Goal: Task Accomplishment & Management: Manage account settings

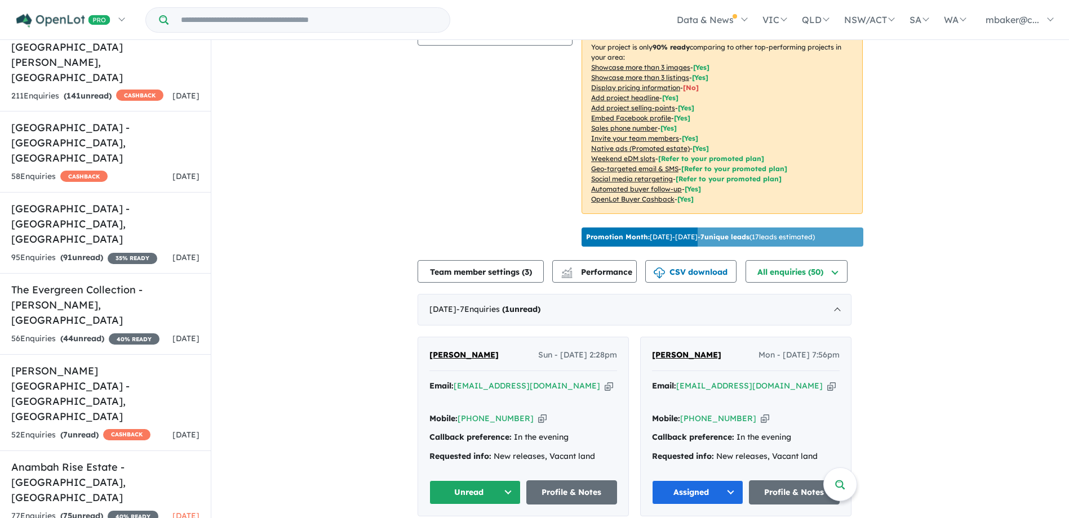
scroll to position [256, 0]
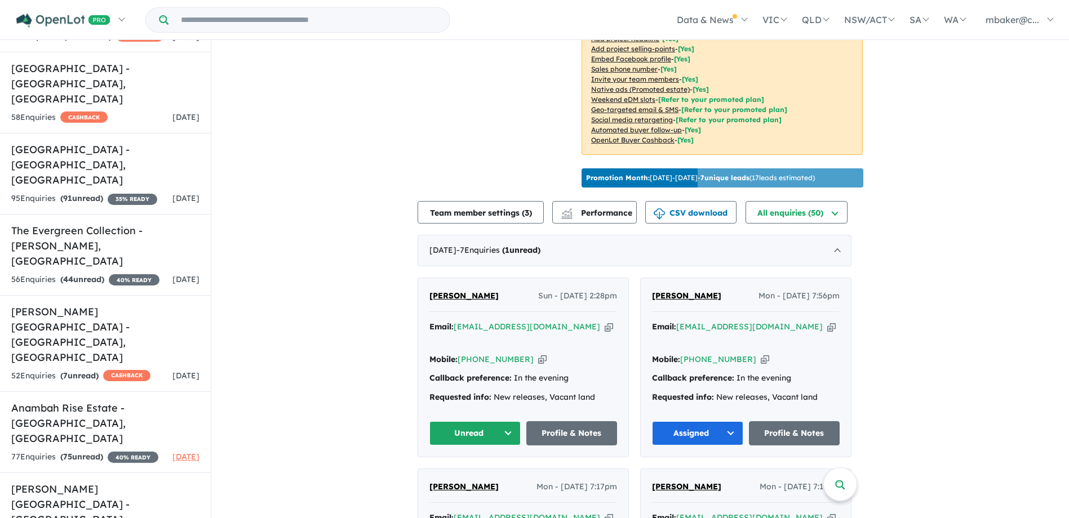
click at [463, 291] on span "[PERSON_NAME]" at bounding box center [463, 296] width 69 height 10
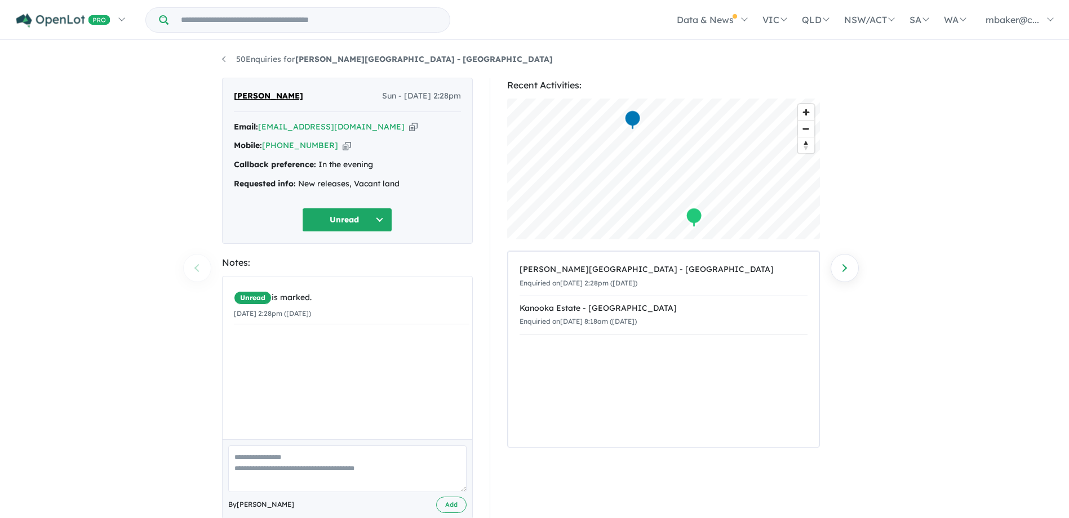
click at [356, 126] on div "Email: [EMAIL_ADDRESS][DOMAIN_NAME] Copied!" at bounding box center [347, 128] width 227 height 14
click at [409, 125] on icon "button" at bounding box center [413, 127] width 8 height 12
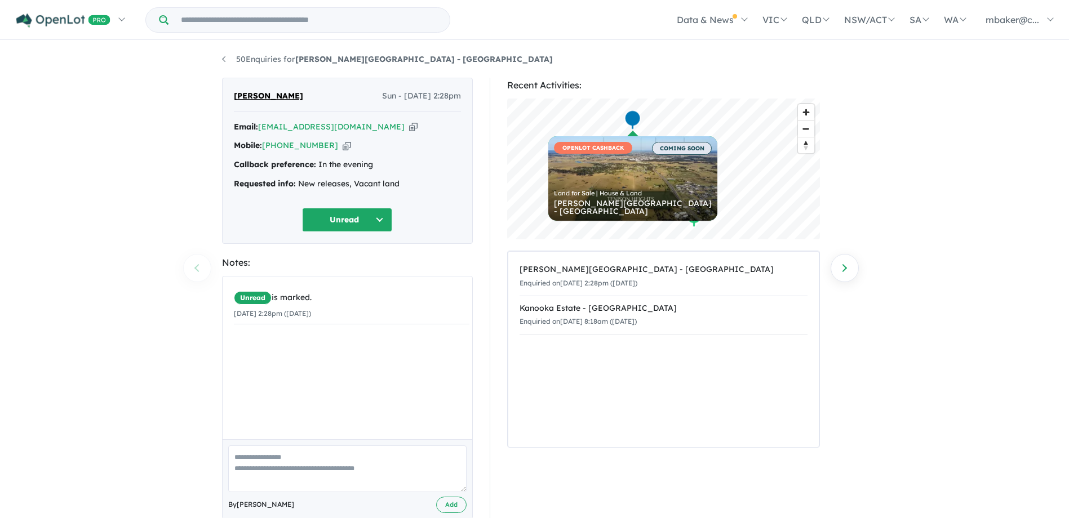
click at [343, 145] on icon "button" at bounding box center [347, 146] width 8 height 12
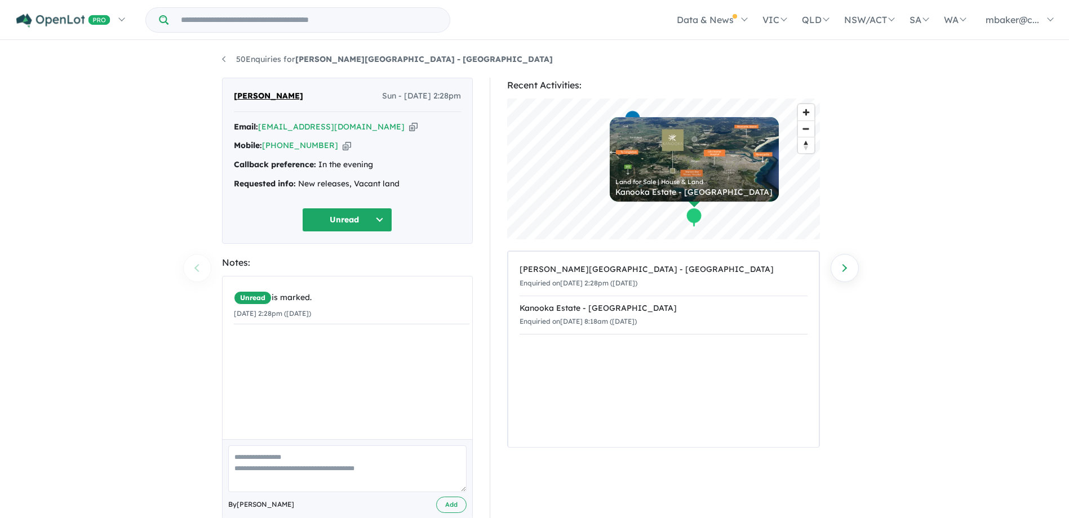
click at [340, 216] on button "Unread" at bounding box center [347, 220] width 90 height 24
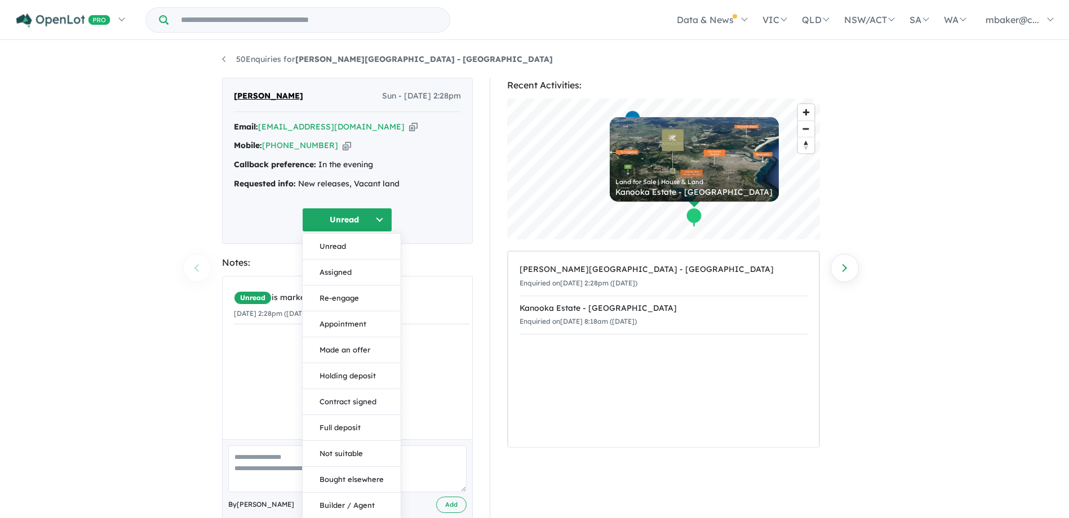
click at [345, 269] on button "Assigned" at bounding box center [352, 273] width 98 height 26
